Goal: Task Accomplishment & Management: Manage account settings

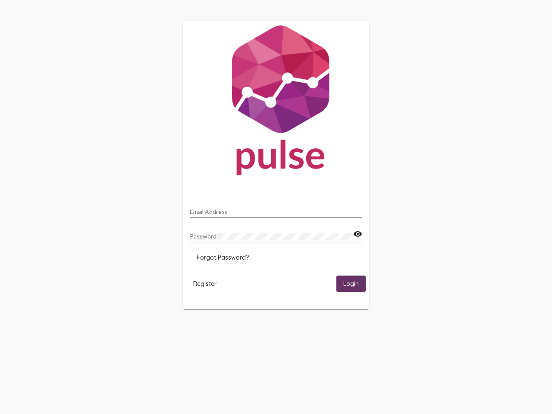
click at [276, 209] on input "Email Address" at bounding box center [276, 211] width 173 height 7
click at [358, 234] on mat-icon "visibility" at bounding box center [357, 234] width 9 height 10
click at [223, 258] on span "Forgot Password?" at bounding box center [223, 258] width 52 height 8
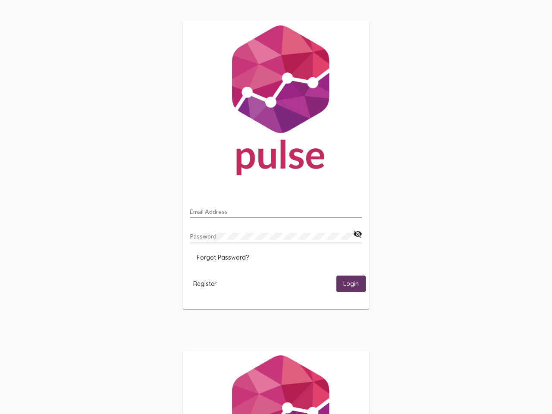
click at [205, 283] on span "Register" at bounding box center [204, 284] width 23 height 8
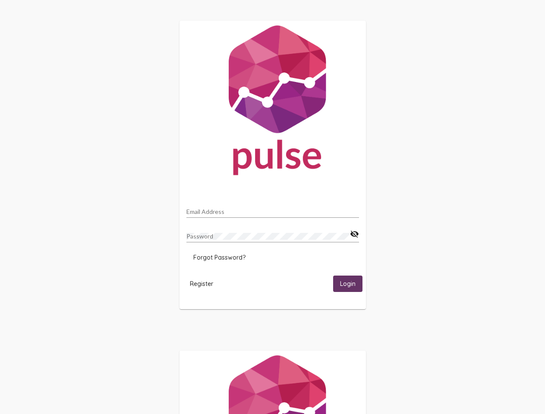
click at [351, 283] on span "Login" at bounding box center [348, 284] width 16 height 8
